Goal: Navigation & Orientation: Find specific page/section

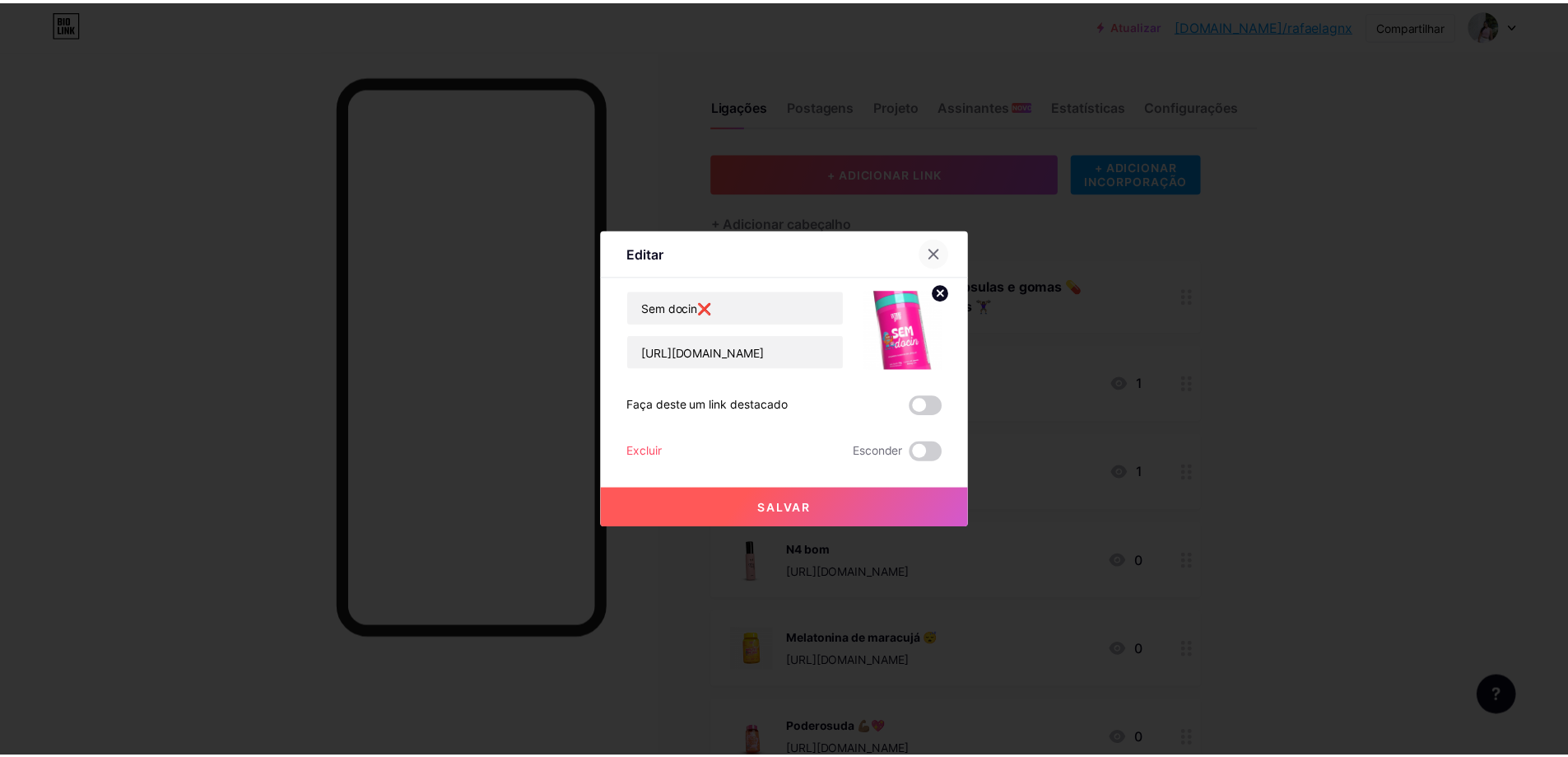
scroll to position [280, 0]
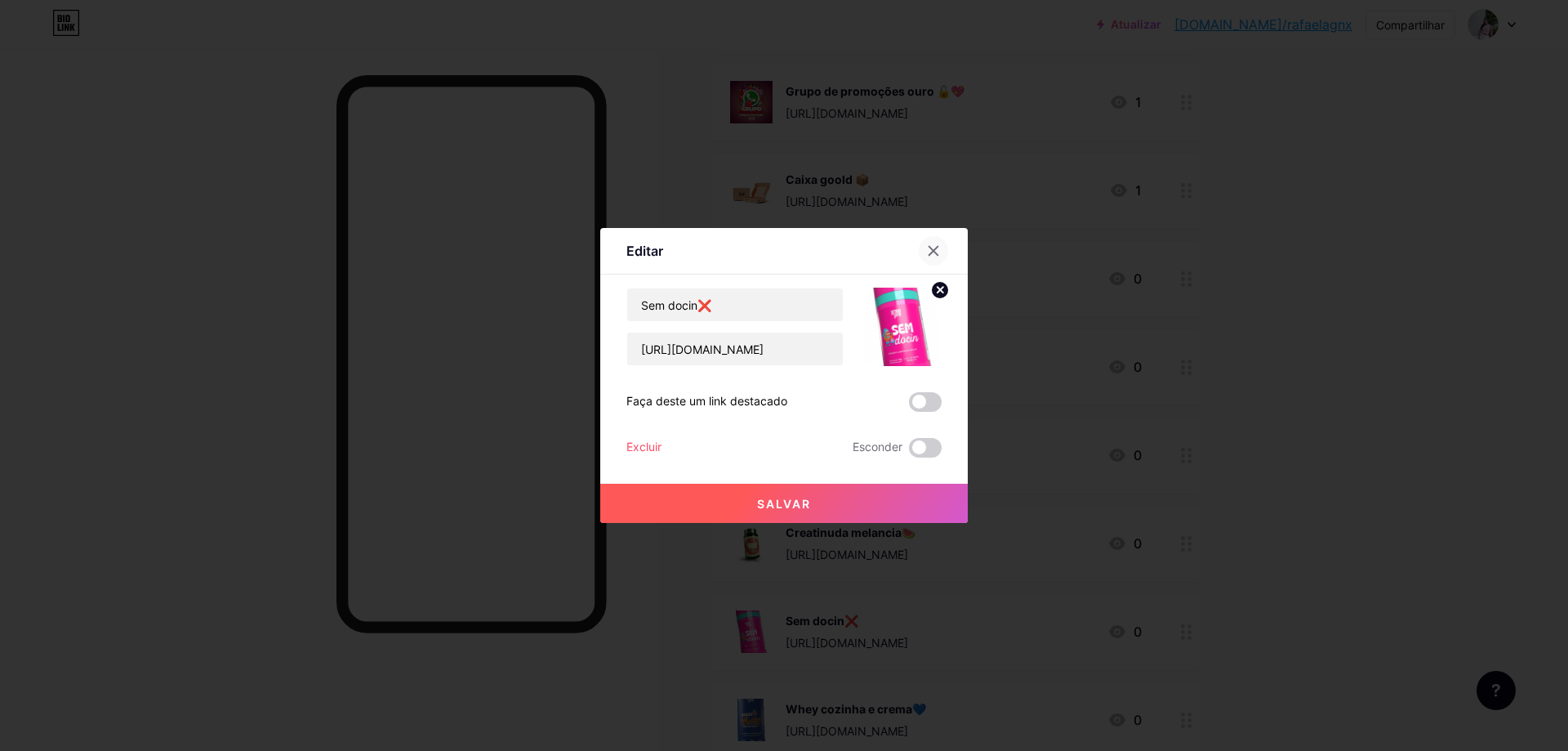
click at [927, 253] on icon at bounding box center [933, 250] width 13 height 13
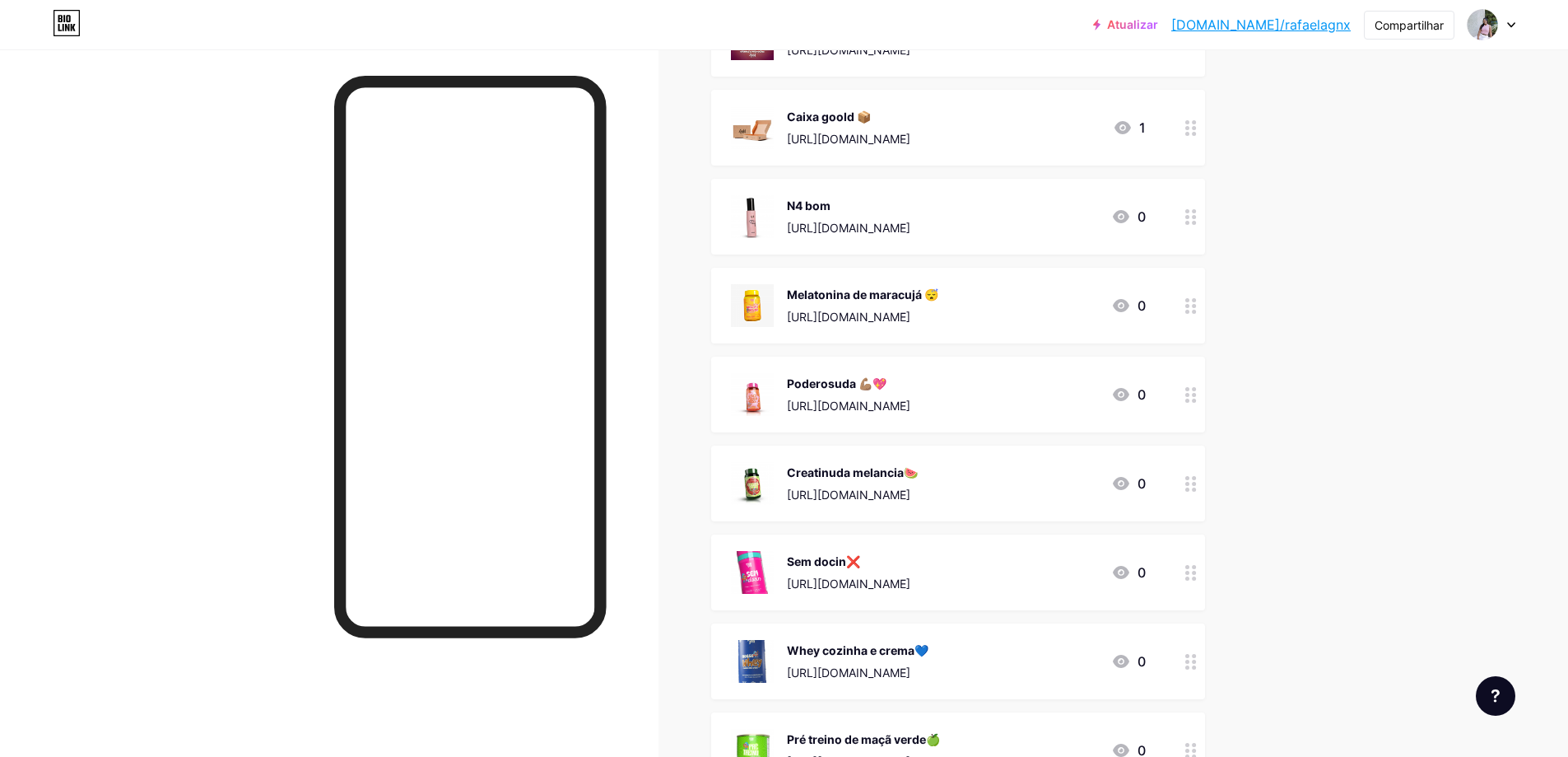
scroll to position [379, 0]
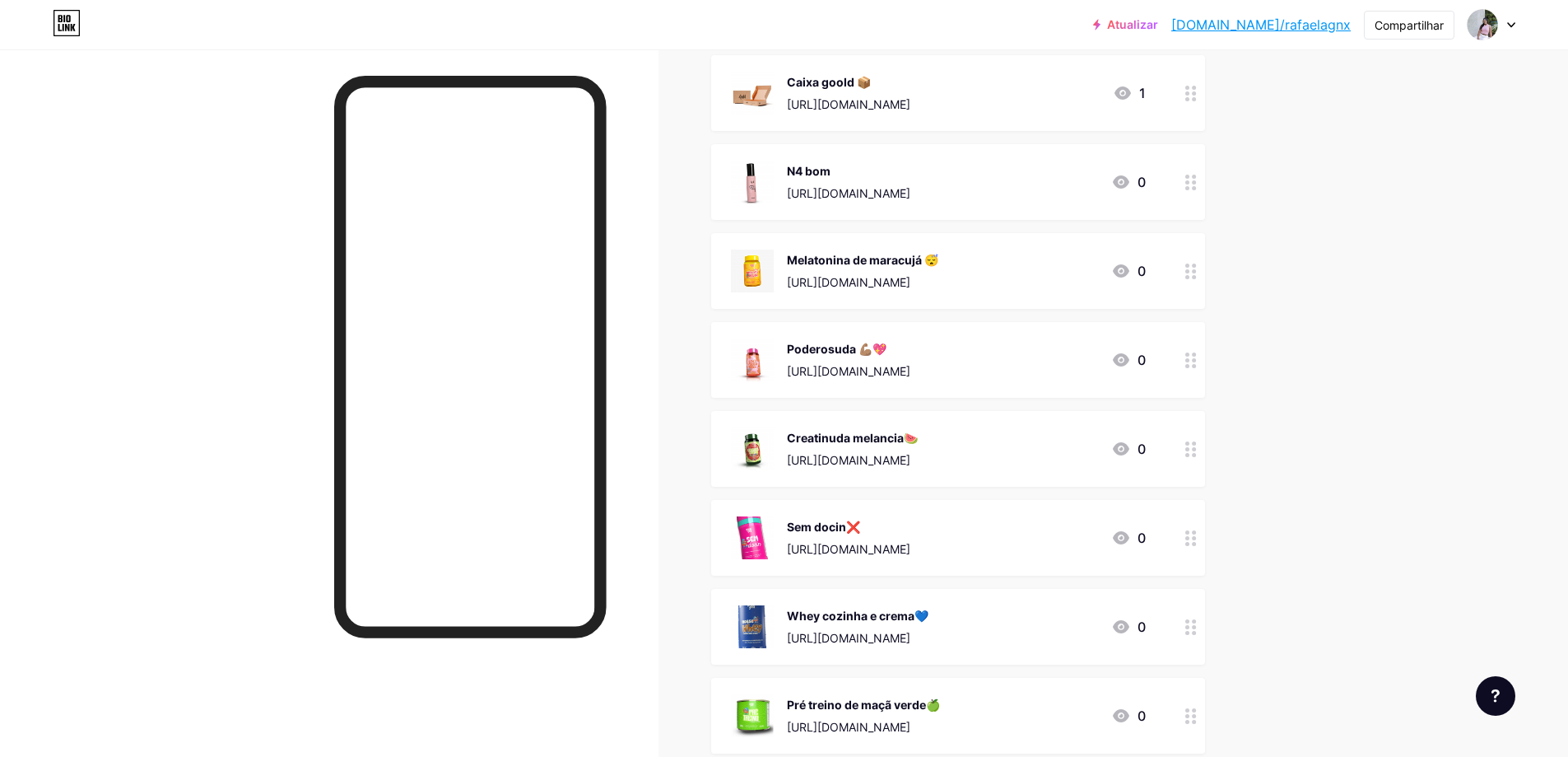
click at [877, 267] on div "Melatonina de maracujá 😴" at bounding box center [862, 259] width 152 height 17
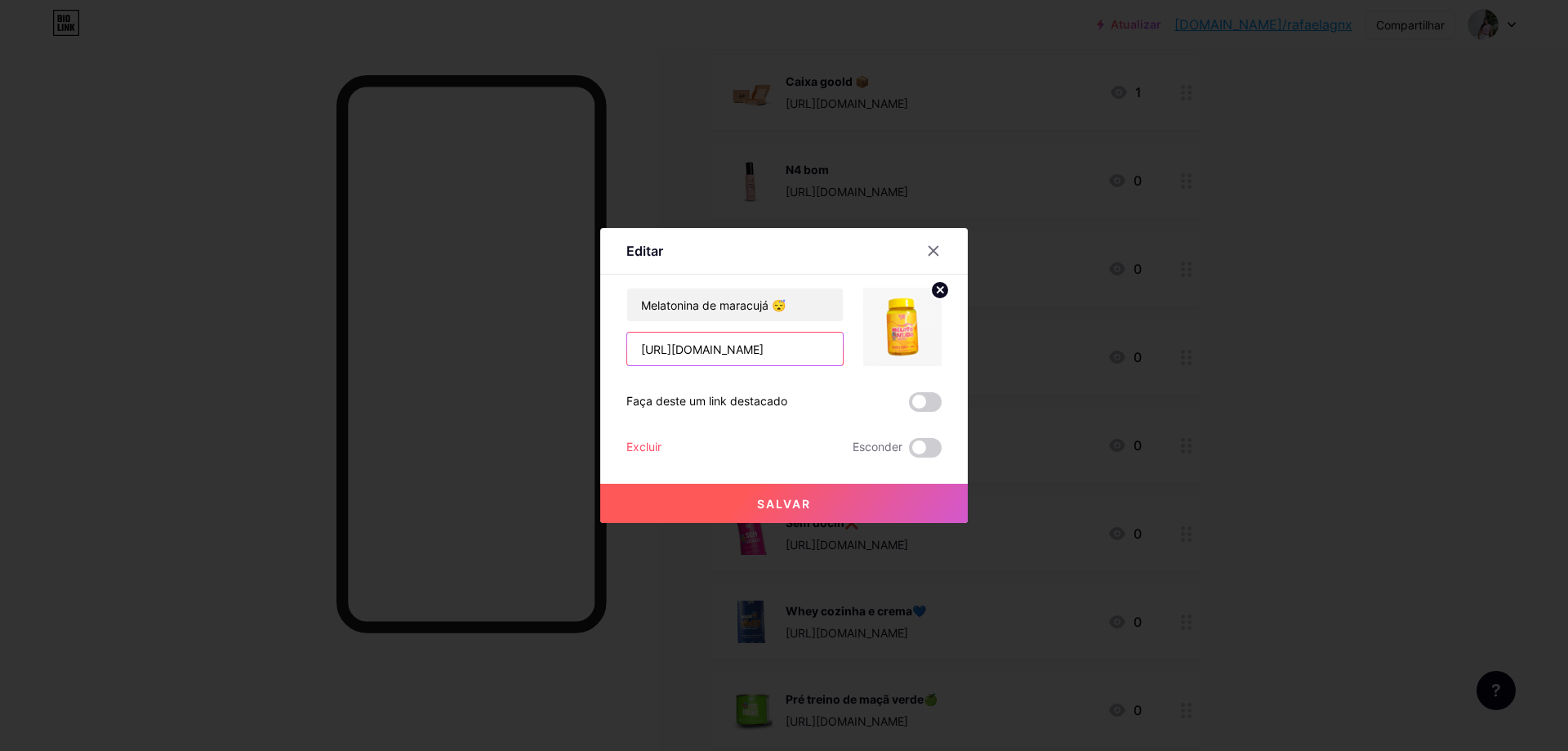
click at [760, 354] on input "[URL][DOMAIN_NAME]" at bounding box center [734, 348] width 215 height 33
click at [927, 247] on icon at bounding box center [933, 250] width 13 height 13
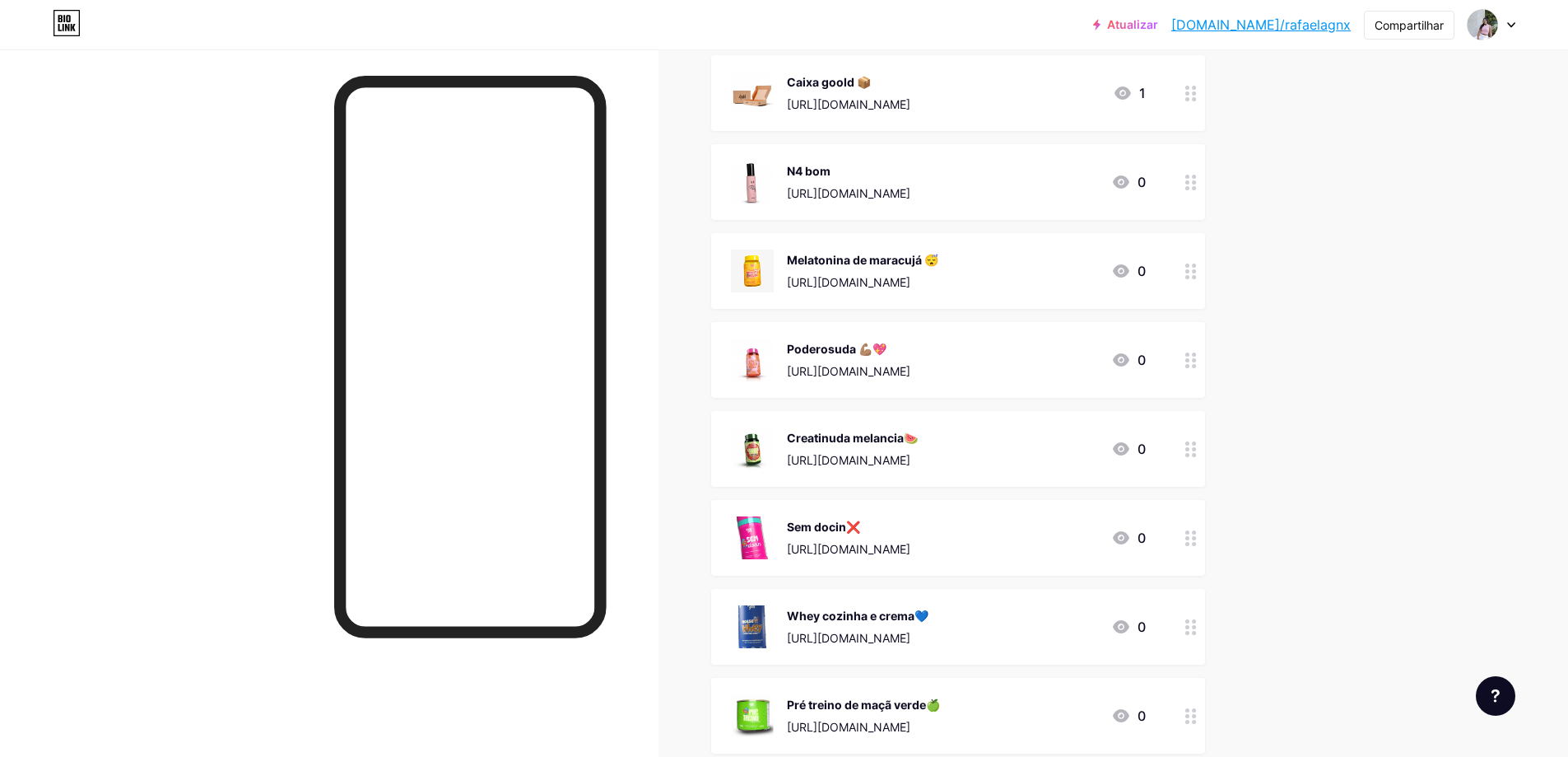
click at [869, 371] on font "[URL][DOMAIN_NAME]" at bounding box center [848, 371] width 124 height 14
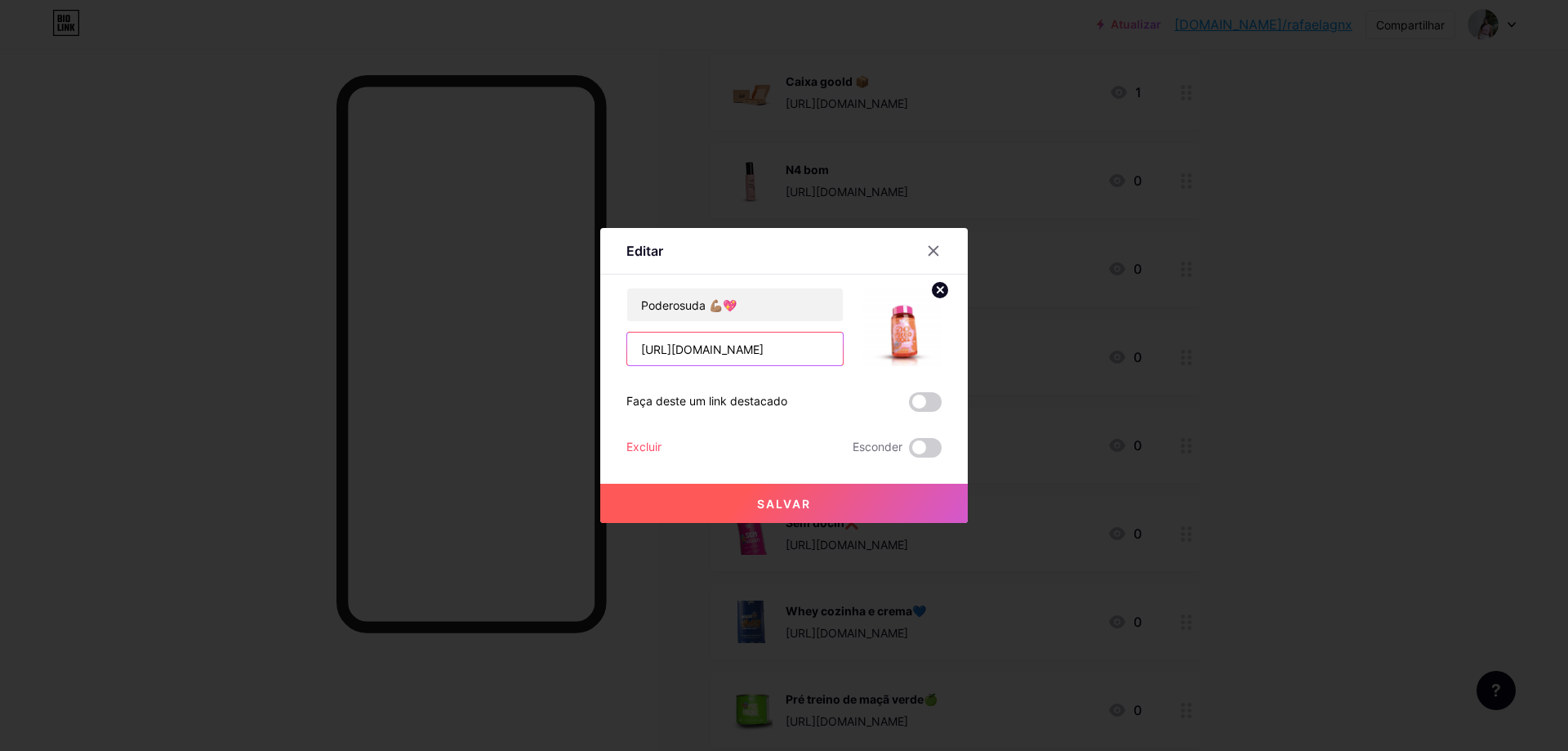
click at [779, 364] on input "[URL][DOMAIN_NAME]" at bounding box center [734, 348] width 215 height 33
click at [927, 244] on icon at bounding box center [933, 250] width 13 height 13
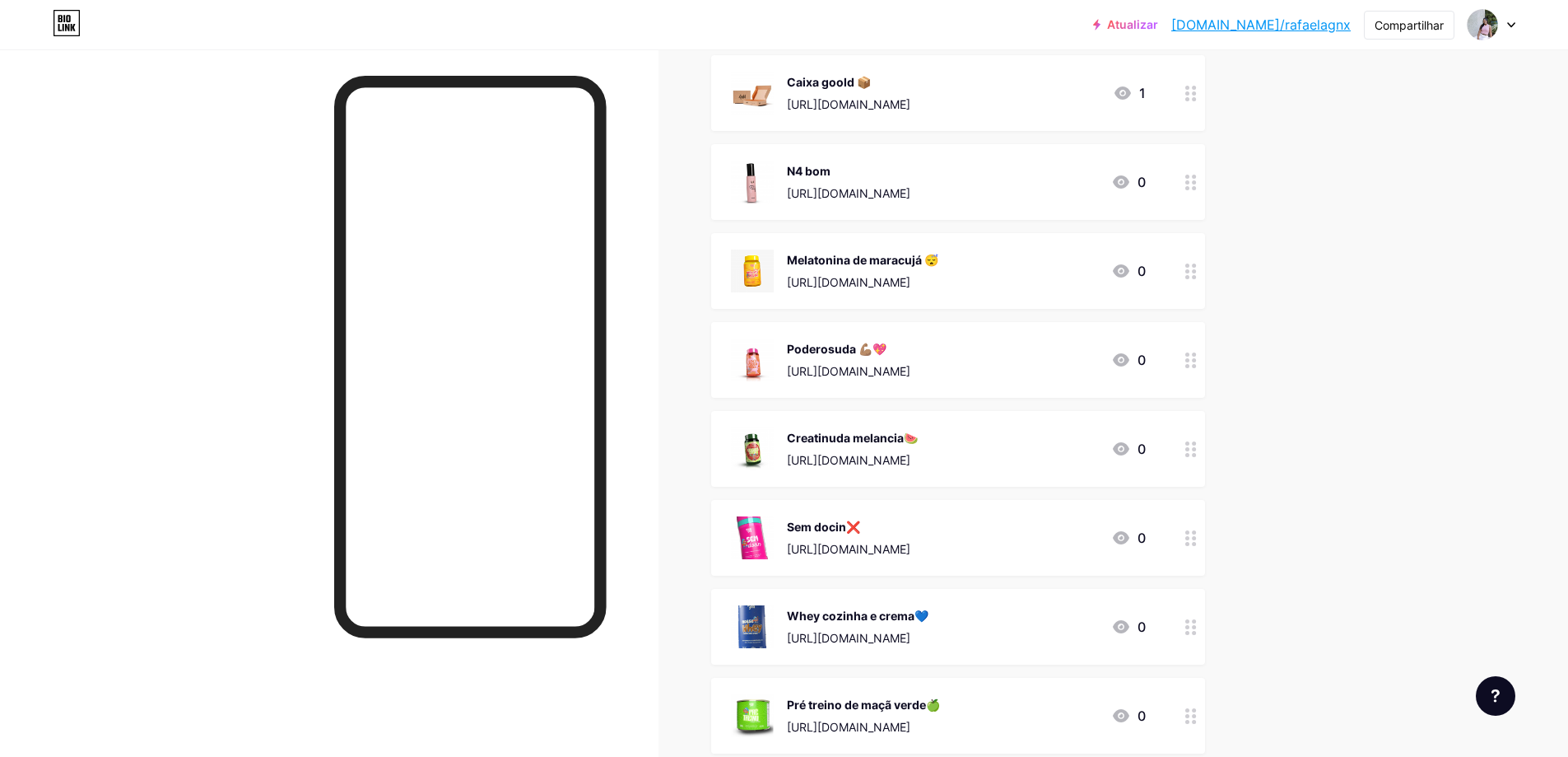
click at [849, 449] on div "Creatinuda melancia🍉 [URL][DOMAIN_NAME]" at bounding box center [851, 448] width 131 height 43
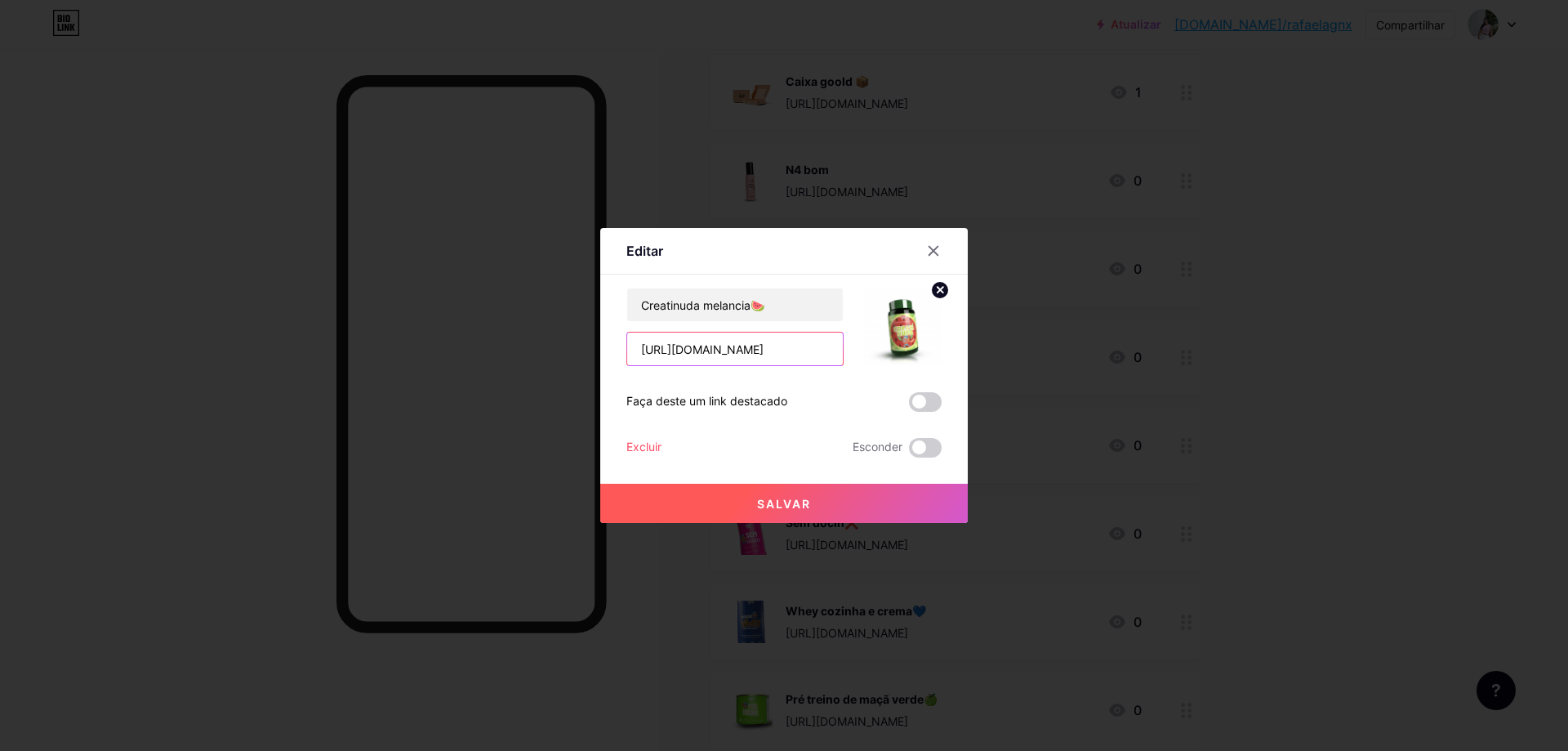
click at [749, 356] on input "[URL][DOMAIN_NAME]" at bounding box center [734, 348] width 215 height 33
click at [938, 250] on div at bounding box center [933, 251] width 30 height 30
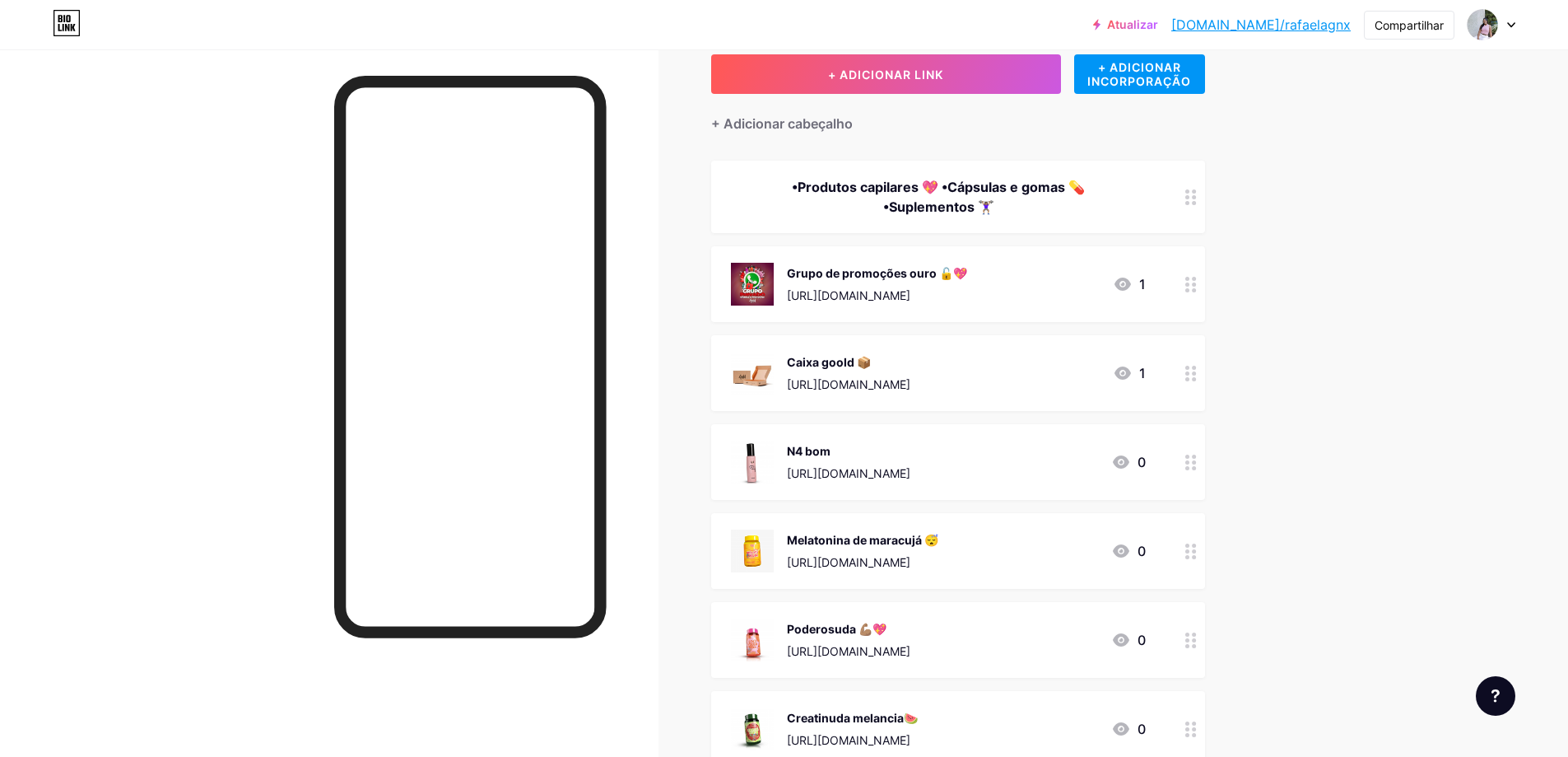
scroll to position [0, 0]
